Goal: Navigation & Orientation: Understand site structure

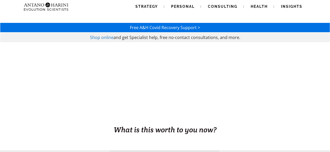
click at [180, 28] on span "Free A&H Covid Recovery Support >" at bounding box center [165, 28] width 70 height 6
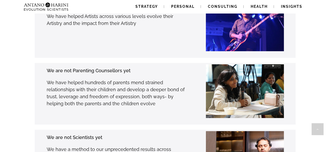
scroll to position [1295, 0]
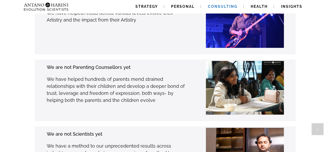
click at [214, 5] on span "Consulting" at bounding box center [222, 6] width 29 height 4
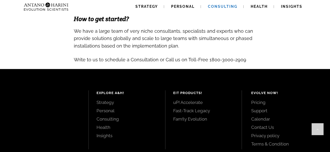
scroll to position [581, 0]
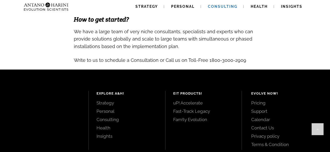
click at [262, 109] on link "Support" at bounding box center [284, 112] width 67 height 6
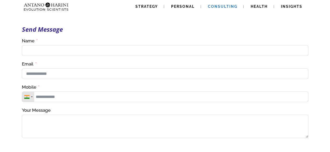
click at [230, 4] on span "Consulting" at bounding box center [222, 6] width 29 height 4
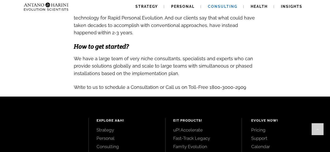
scroll to position [554, 0]
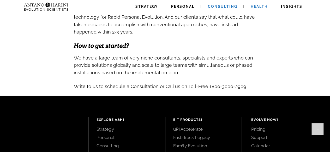
click at [262, 7] on span "Health" at bounding box center [258, 6] width 17 height 4
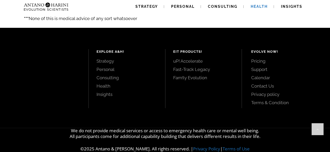
scroll to position [989, 0]
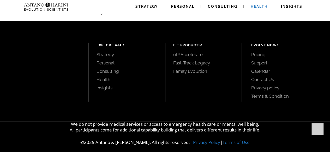
click at [263, 52] on link "Pricing" at bounding box center [284, 55] width 67 height 6
